Goal: Transaction & Acquisition: Obtain resource

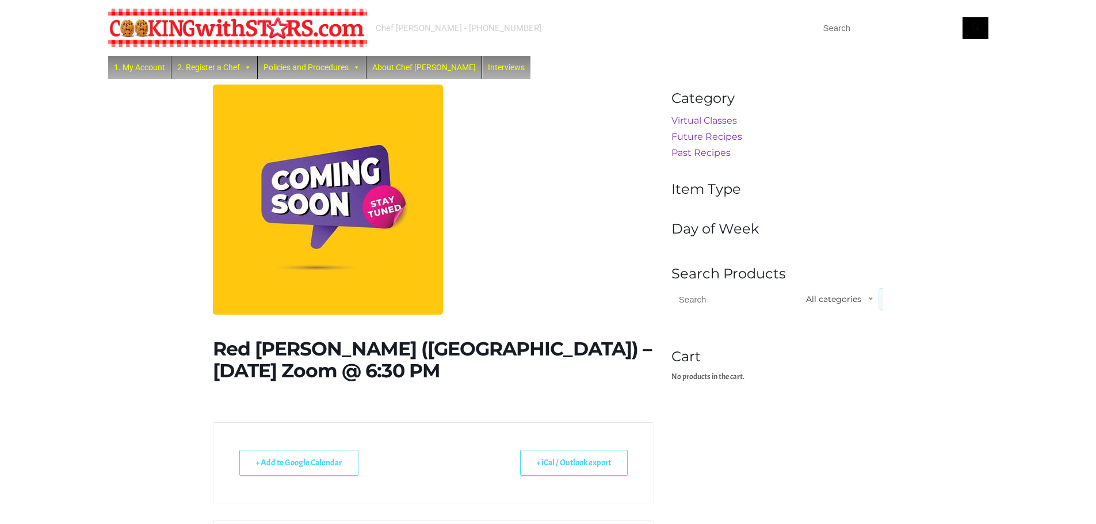
click at [208, 138] on div "Red Lentil Dahl (India) – Monday Zoom @ 6:30 PM + Add to Google Calendar + iCal…" at bounding box center [433, 381] width 459 height 592
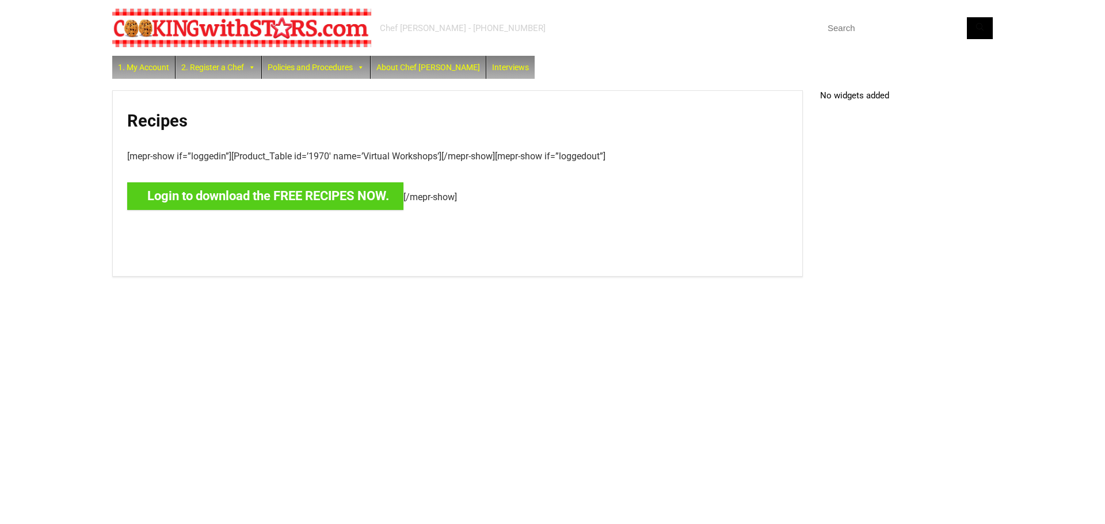
click at [352, 203] on link "Login to download the FREE RECIPES NOW." at bounding box center [265, 196] width 276 height 28
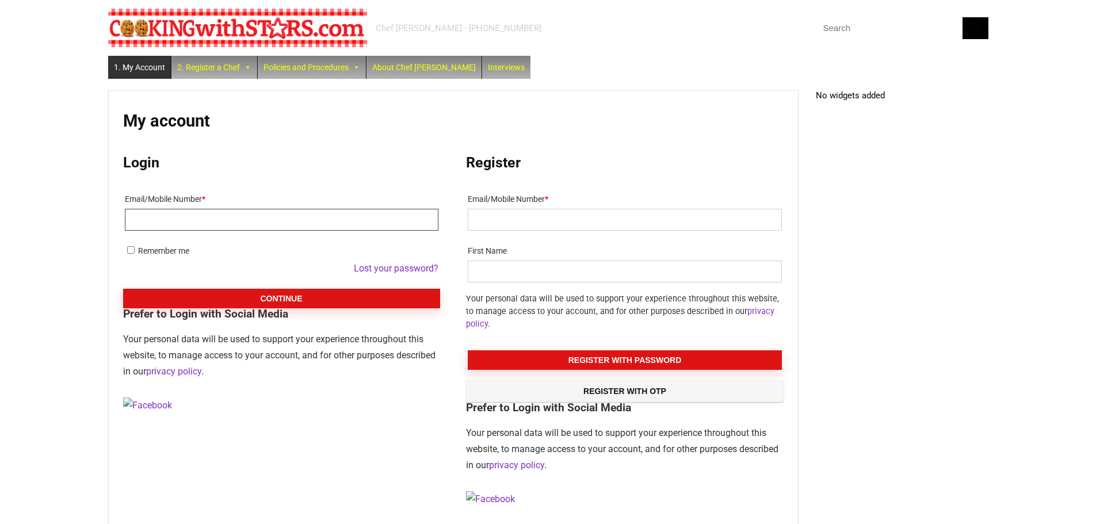
click at [367, 209] on input "Email/Mobile Number *" at bounding box center [282, 220] width 314 height 22
type input "freewaydog@gmail.com"
click at [288, 293] on button "Continue" at bounding box center [281, 299] width 317 height 20
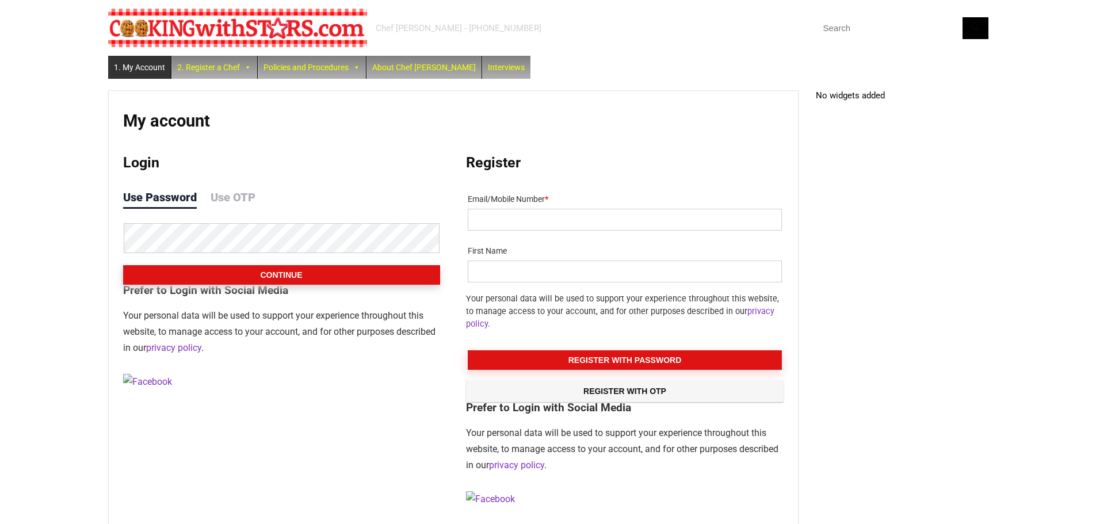
click at [300, 280] on button "Continue" at bounding box center [281, 275] width 317 height 20
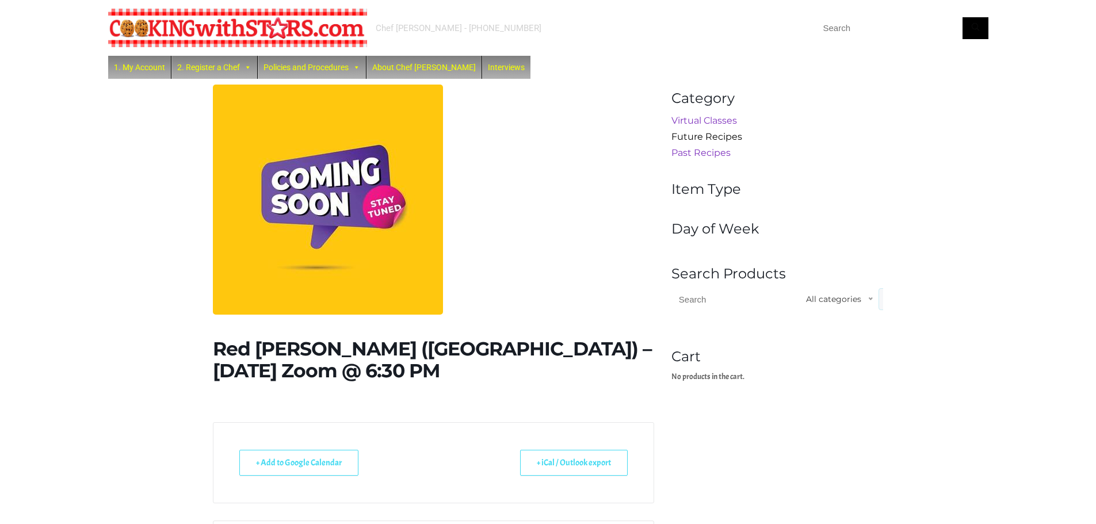
click at [703, 139] on link "Future Recipes" at bounding box center [707, 136] width 71 height 11
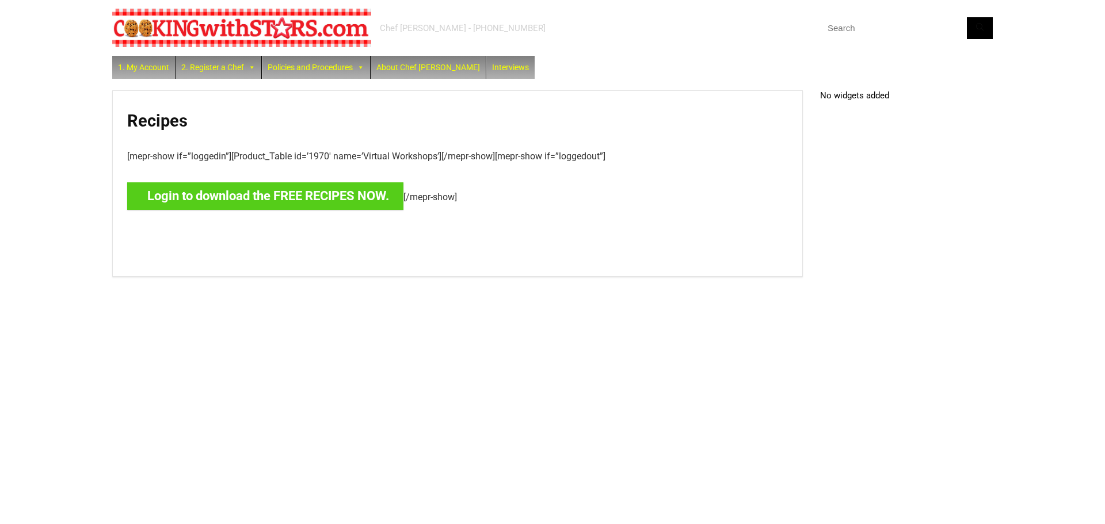
click at [269, 200] on link "Login to download the FREE RECIPES NOW." at bounding box center [265, 196] width 276 height 28
